Goal: Information Seeking & Learning: Learn about a topic

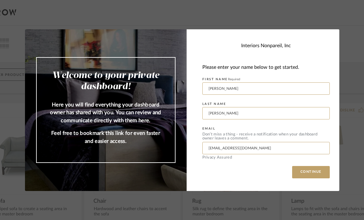
click at [314, 171] on button "CONTINUE" at bounding box center [311, 172] width 38 height 12
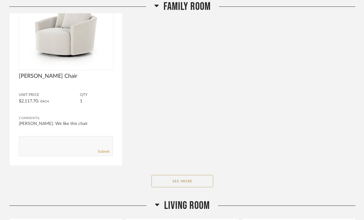
scroll to position [342, 0]
click at [193, 182] on button "See More" at bounding box center [182, 181] width 62 height 12
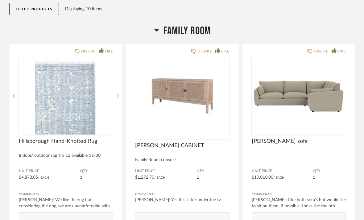
scroll to position [76, 0]
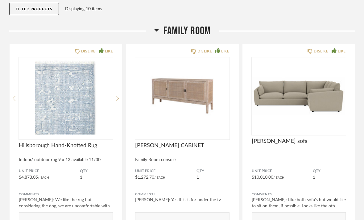
click at [0, 0] on img at bounding box center [0, 0] width 0 height 0
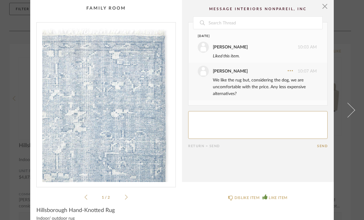
scroll to position [0, 0]
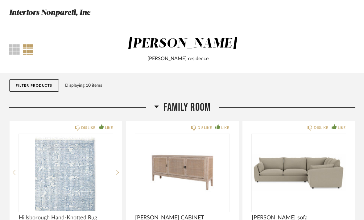
click at [15, 51] on div at bounding box center [14, 49] width 10 height 10
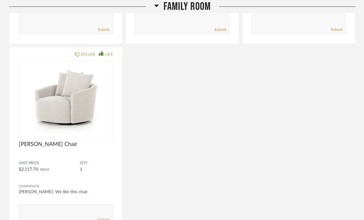
scroll to position [265, 0]
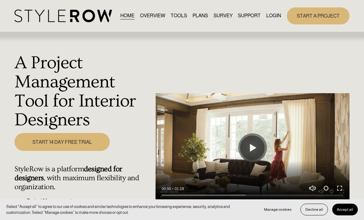
click at [270, 20] on link "LOGIN" at bounding box center [273, 16] width 15 height 8
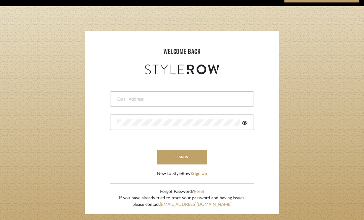
scroll to position [31, 0]
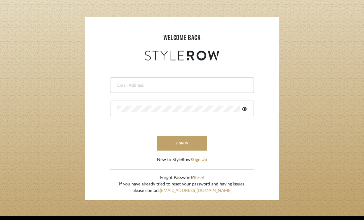
click at [204, 161] on button "Sign Up" at bounding box center [199, 160] width 15 height 6
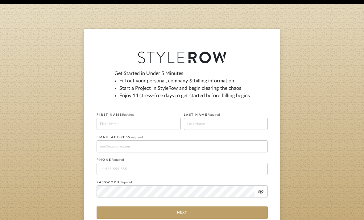
scroll to position [19, 0]
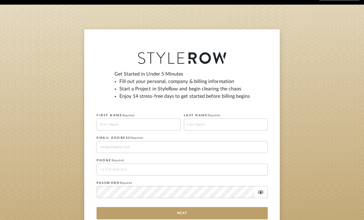
click at [163, 124] on input at bounding box center [139, 124] width 84 height 12
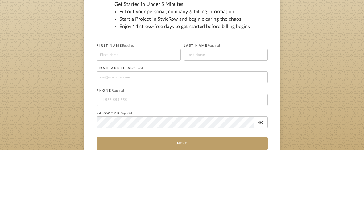
click at [324, 57] on sign-up "Get Started in Under 5 Minutes Fill out your personal, company & billing inform…" at bounding box center [182, 143] width 364 height 227
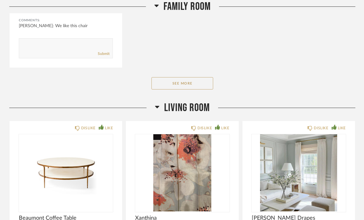
scroll to position [443, 0]
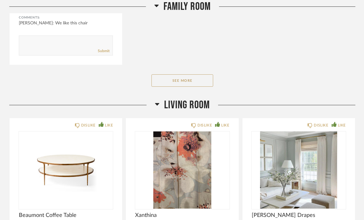
click at [199, 80] on button "See More" at bounding box center [182, 80] width 62 height 12
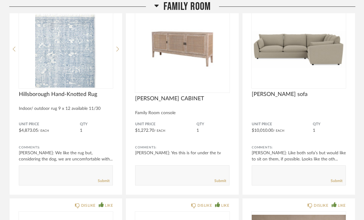
scroll to position [123, 0]
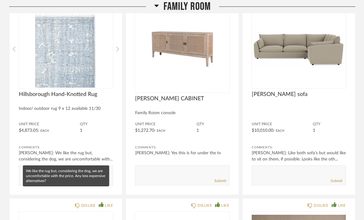
click at [109, 162] on div "[PERSON_NAME]: We like the rug but, considering the dog, we are uncomfortable w…" at bounding box center [66, 156] width 94 height 12
click at [109, 135] on div "Unit Price $4,873.05 / Each QTY 1" at bounding box center [66, 130] width 94 height 16
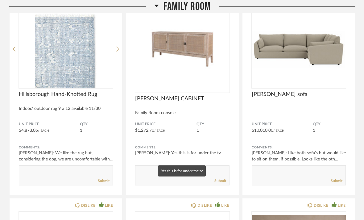
click at [224, 154] on div "[PERSON_NAME]: Yes this is for under the tv" at bounding box center [182, 153] width 94 height 6
click at [225, 138] on div "Unit Price $1,272.70 / Each QTY 1" at bounding box center [182, 130] width 94 height 16
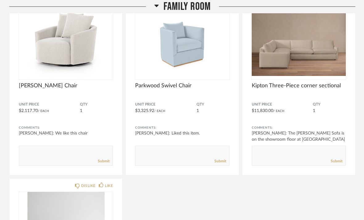
scroll to position [334, 0]
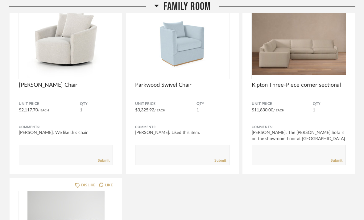
click at [335, 139] on div "[PERSON_NAME]: The [PERSON_NAME] Sofa is on the showroom floor at [GEOGRAPHIC_D…" at bounding box center [299, 139] width 94 height 19
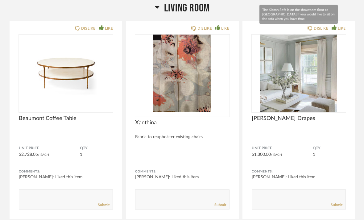
scroll to position [729, 0]
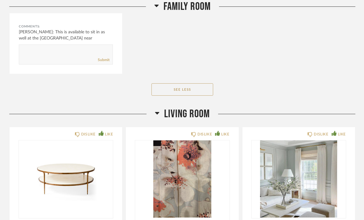
click at [193, 115] on span "Living Room" at bounding box center [187, 113] width 46 height 13
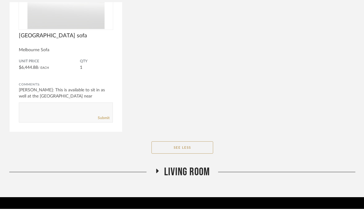
scroll to position [559, 0]
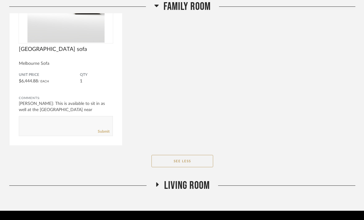
click at [155, 185] on icon at bounding box center [157, 184] width 7 height 5
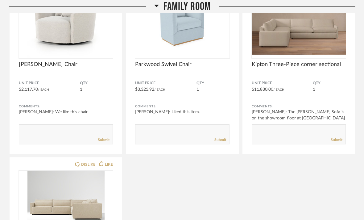
scroll to position [354, 0]
click at [200, 112] on div "[PERSON_NAME]: Liked this item." at bounding box center [182, 112] width 94 height 6
click at [222, 108] on div "Comments:" at bounding box center [182, 106] width 94 height 6
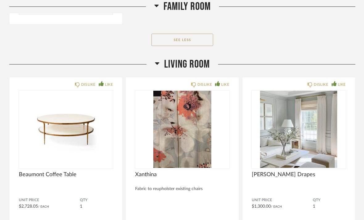
scroll to position [708, 0]
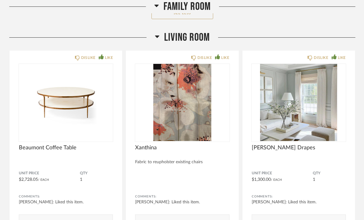
click at [160, 38] on h2 "Living Room" at bounding box center [182, 37] width 55 height 13
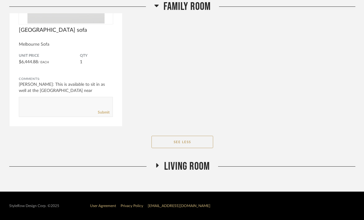
scroll to position [559, 0]
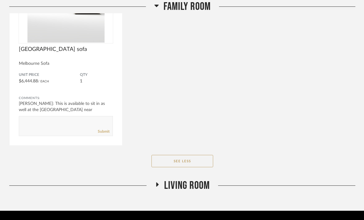
click at [158, 183] on fa-icon at bounding box center [157, 186] width 5 height 9
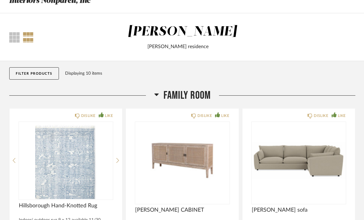
scroll to position [0, 0]
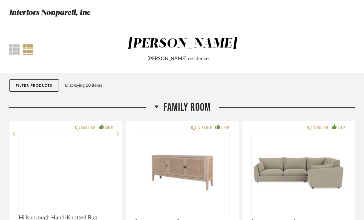
click at [0, 0] on img at bounding box center [0, 0] width 0 height 0
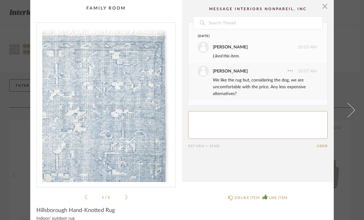
click at [326, 6] on span "button" at bounding box center [325, 6] width 12 height 12
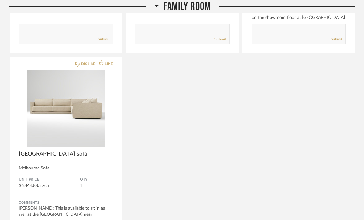
scroll to position [455, 0]
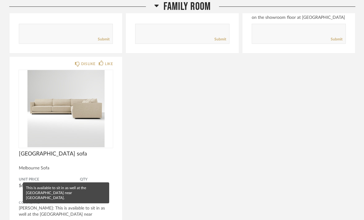
click at [31, 203] on mat-tooltip-component "This is available to sit in as well at the [GEOGRAPHIC_DATA] near [GEOGRAPHIC_D…" at bounding box center [66, 192] width 86 height 21
click at [75, 174] on div "DISLIKE LIKE West Elm Melbourne sofa Melbourne Sofa Unit Price $6,444.88 / Each…" at bounding box center [66, 153] width 113 height 193
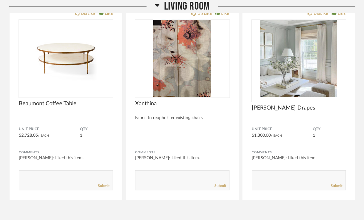
scroll to position [752, 0]
